Goal: Information Seeking & Learning: Learn about a topic

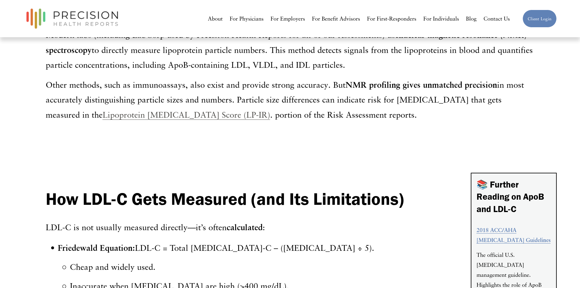
scroll to position [739, 0]
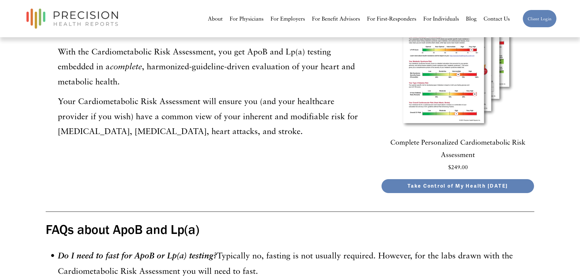
scroll to position [1875, 0]
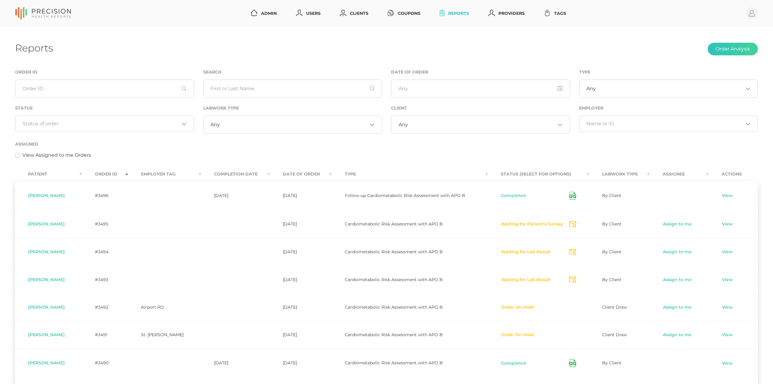
click at [113, 126] on input "Search for option" at bounding box center [101, 124] width 157 height 6
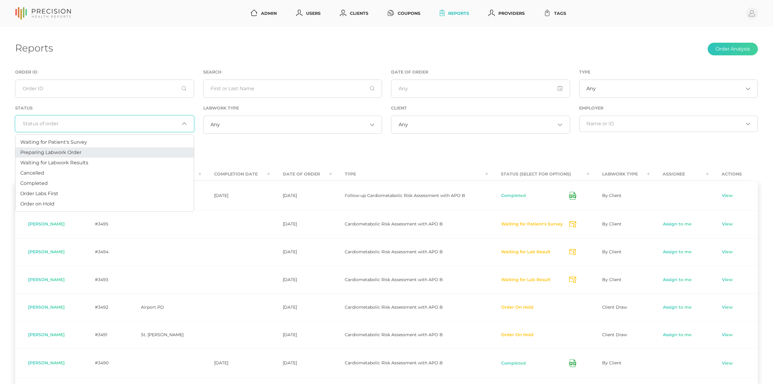
click at [98, 153] on li "Preparing Labwork Order" at bounding box center [104, 152] width 179 height 10
